Goal: Information Seeking & Learning: Learn about a topic

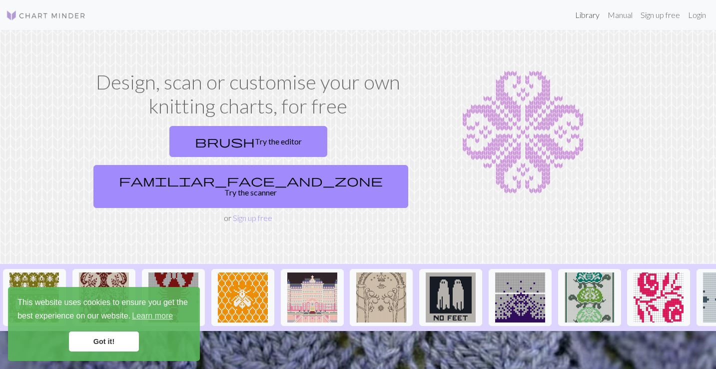
click at [587, 15] on link "Library" at bounding box center [587, 15] width 32 height 20
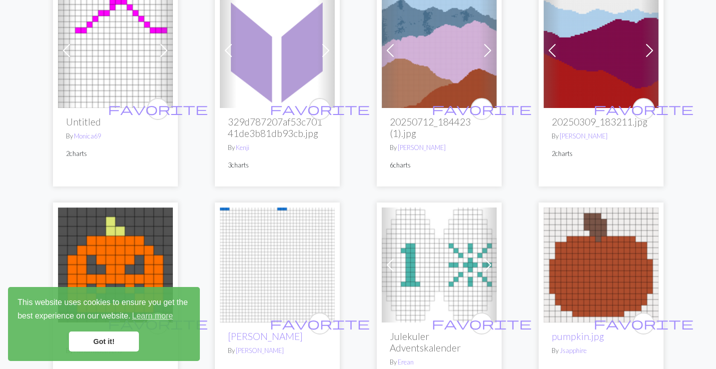
scroll to position [1540, 0]
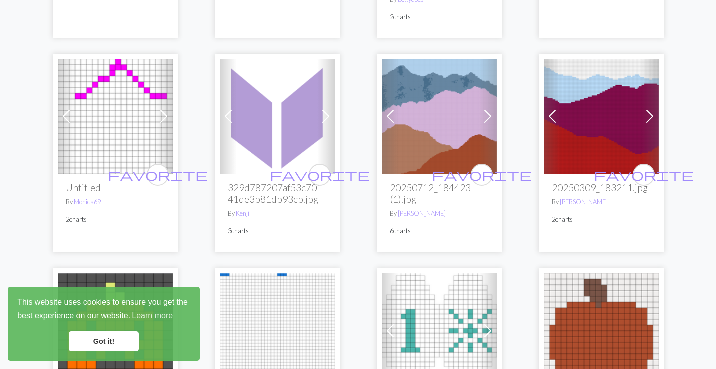
click at [649, 117] on span at bounding box center [649, 116] width 16 height 16
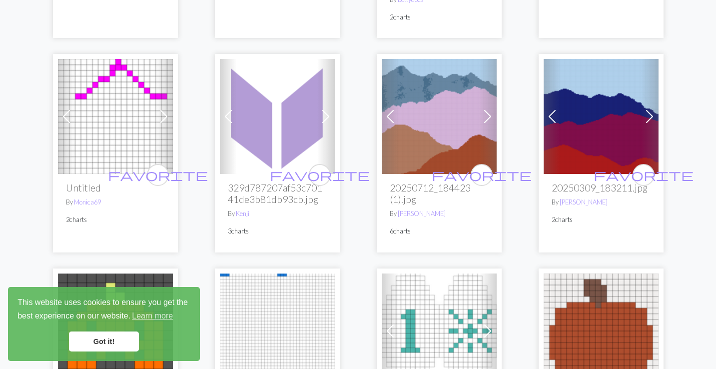
click at [649, 174] on div "favorite 20250309_183211.jpg By [PERSON_NAME] 2 charts" at bounding box center [600, 213] width 115 height 78
click at [470, 118] on img at bounding box center [439, 116] width 115 height 115
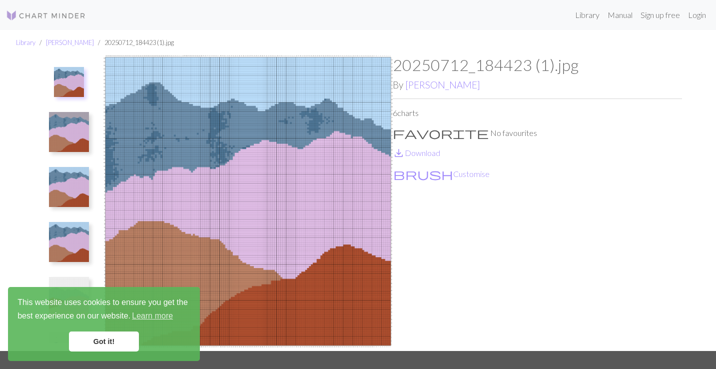
click at [89, 114] on img at bounding box center [69, 132] width 40 height 40
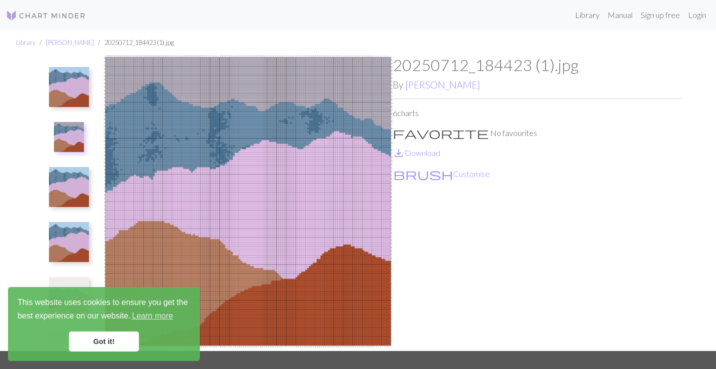
click at [89, 93] on img at bounding box center [69, 87] width 40 height 40
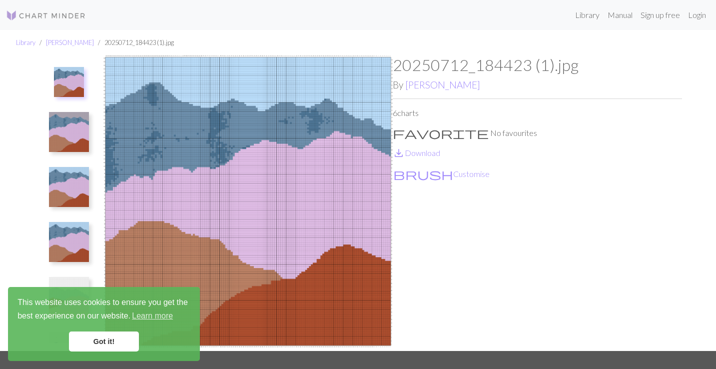
scroll to position [146, 0]
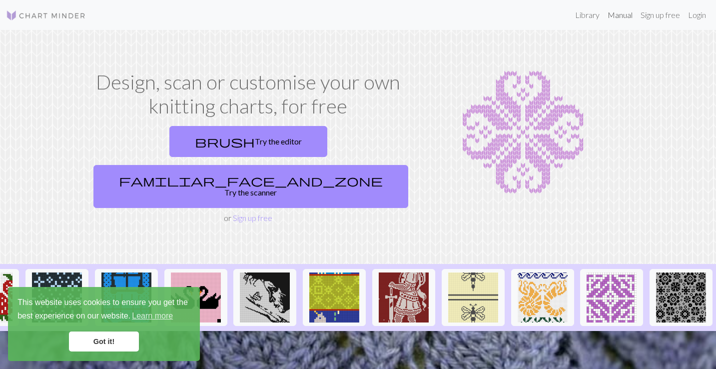
click at [616, 17] on link "Manual" at bounding box center [619, 15] width 33 height 20
